Goal: Information Seeking & Learning: Learn about a topic

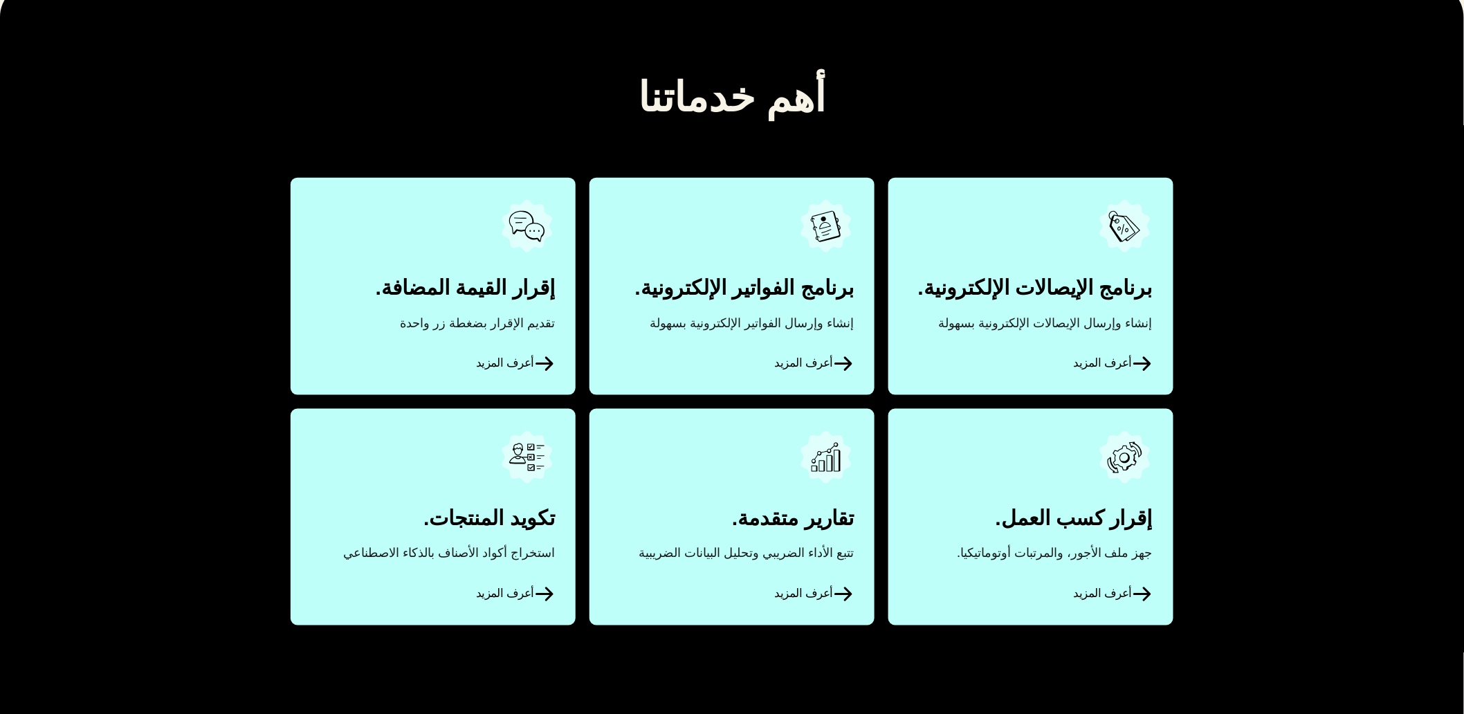
scroll to position [615, 0]
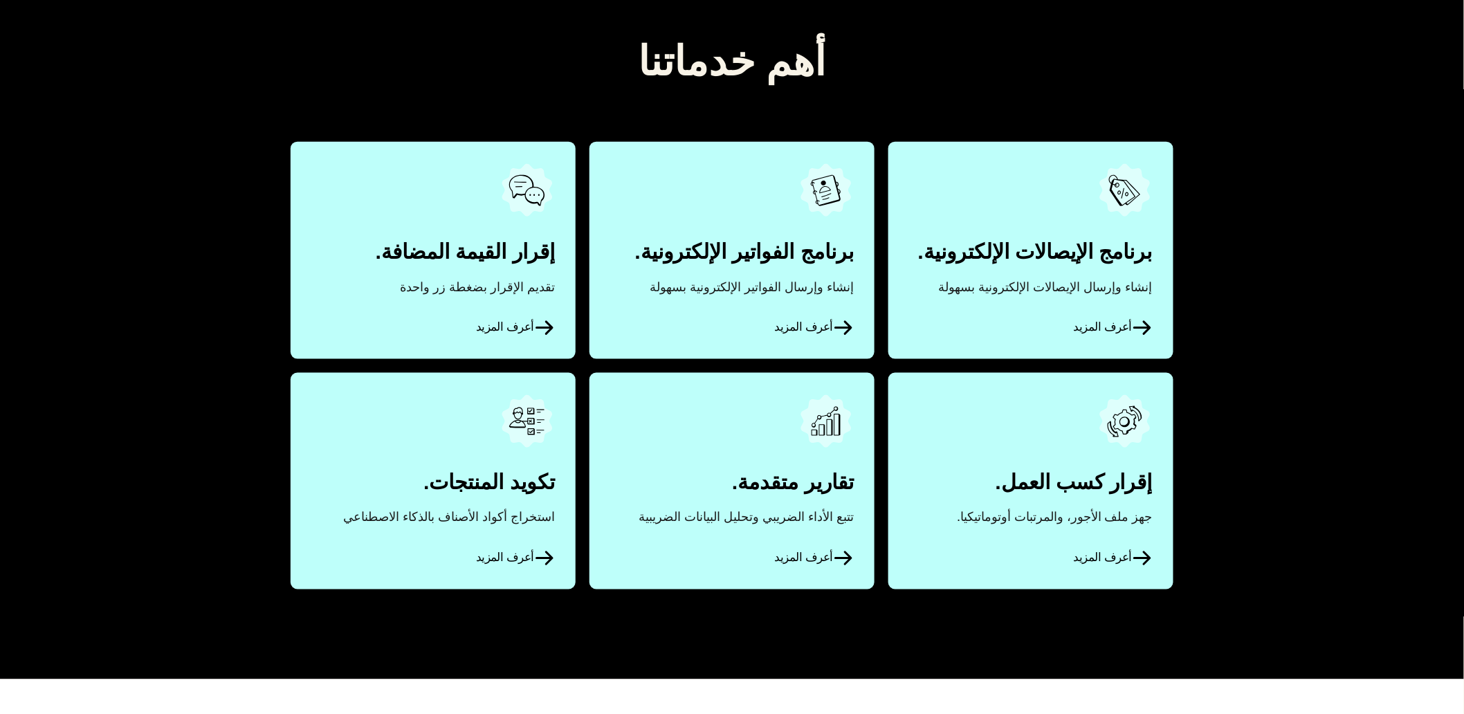
click at [510, 484] on link "أعرف المزيد" at bounding box center [433, 481] width 285 height 217
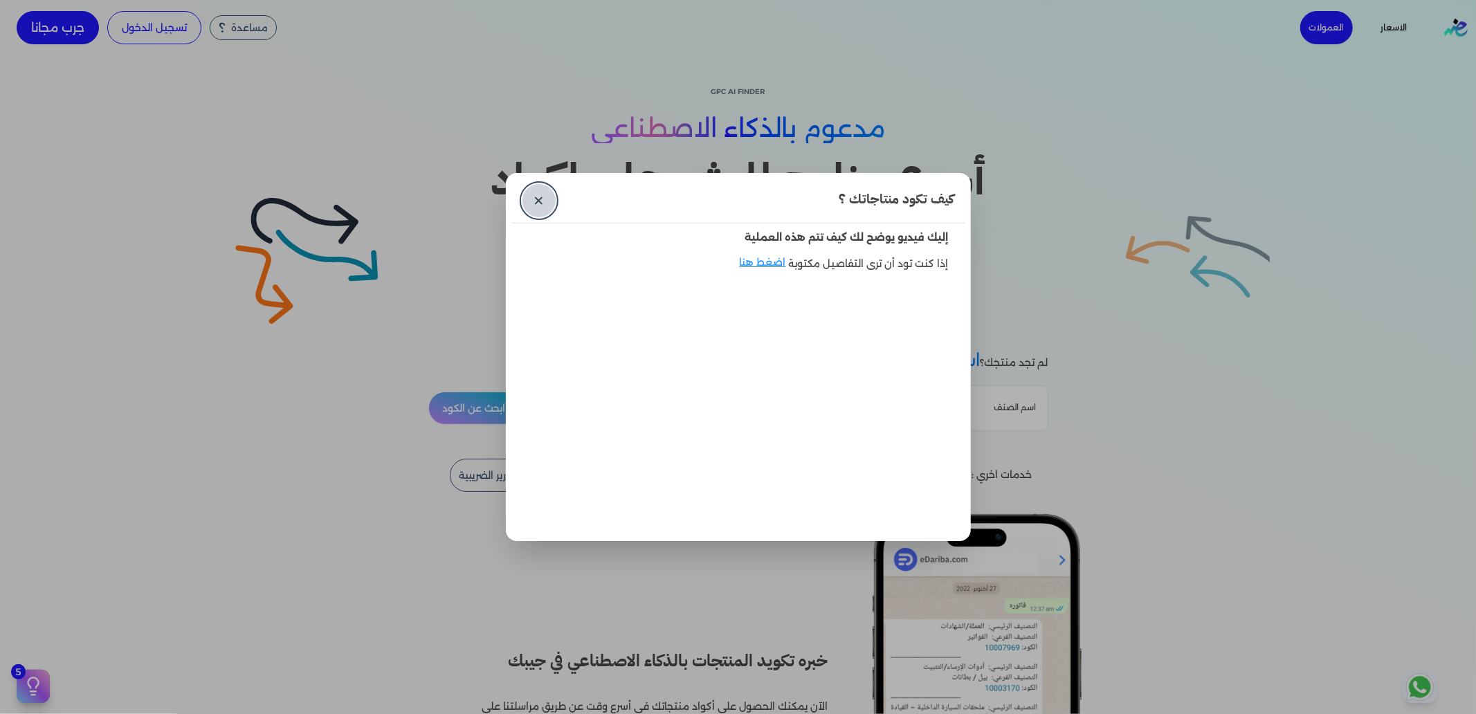
click at [526, 190] on link "✕" at bounding box center [539, 200] width 33 height 33
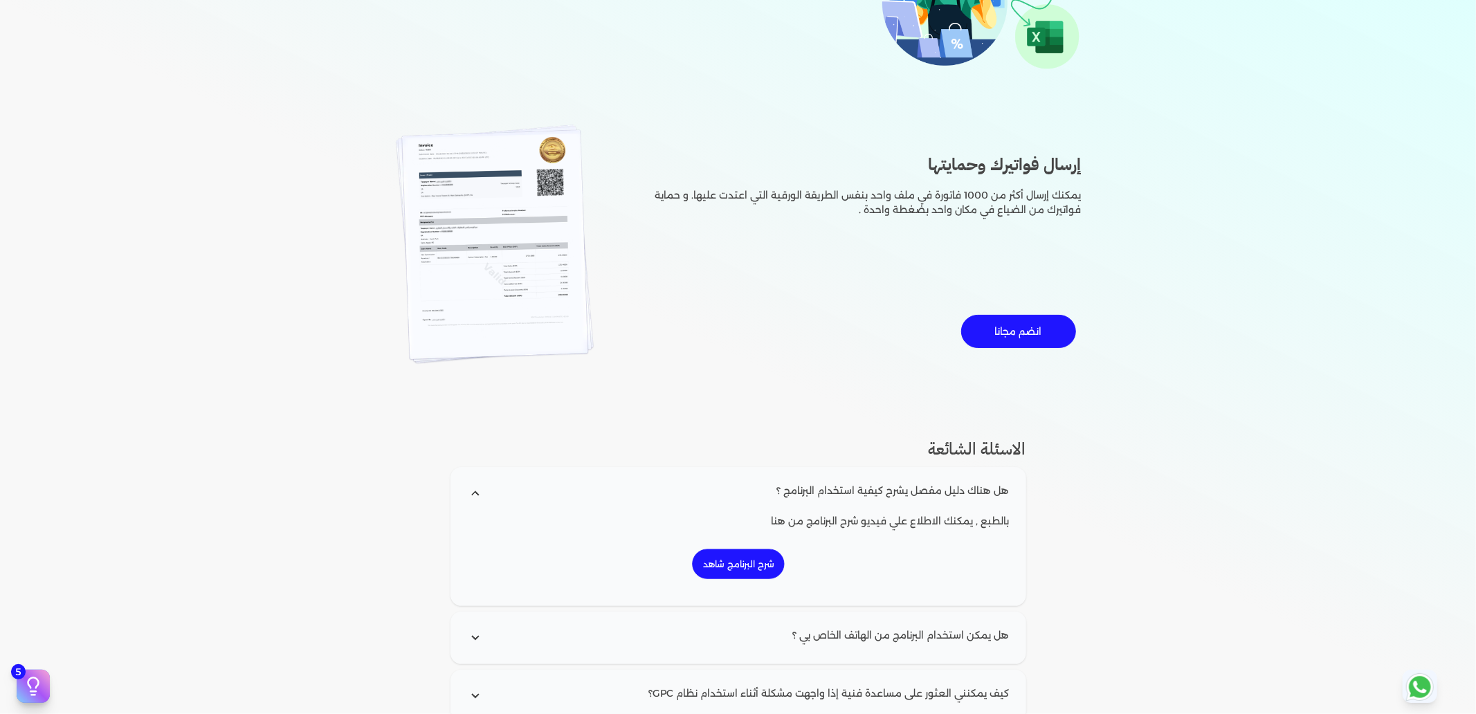
scroll to position [1691, 0]
